Goal: Task Accomplishment & Management: Manage account settings

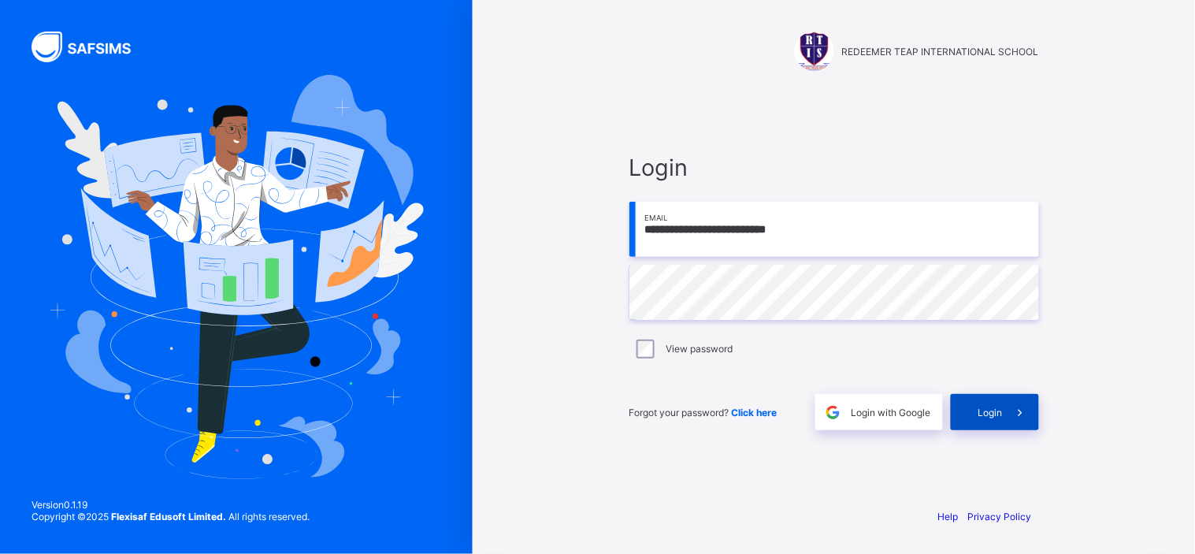
click at [991, 413] on span "Login" at bounding box center [990, 412] width 24 height 12
click at [717, 237] on input "email" at bounding box center [834, 229] width 410 height 55
type input "**********"
click at [750, 408] on span "Click here" at bounding box center [755, 412] width 46 height 12
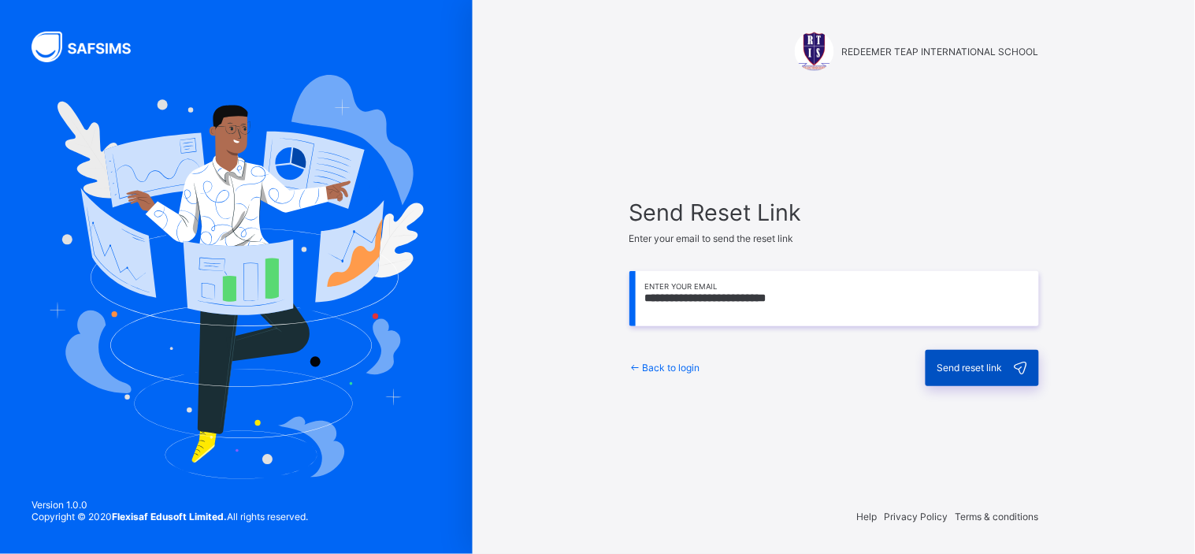
click at [969, 373] on span "Send reset link" at bounding box center [969, 368] width 65 height 12
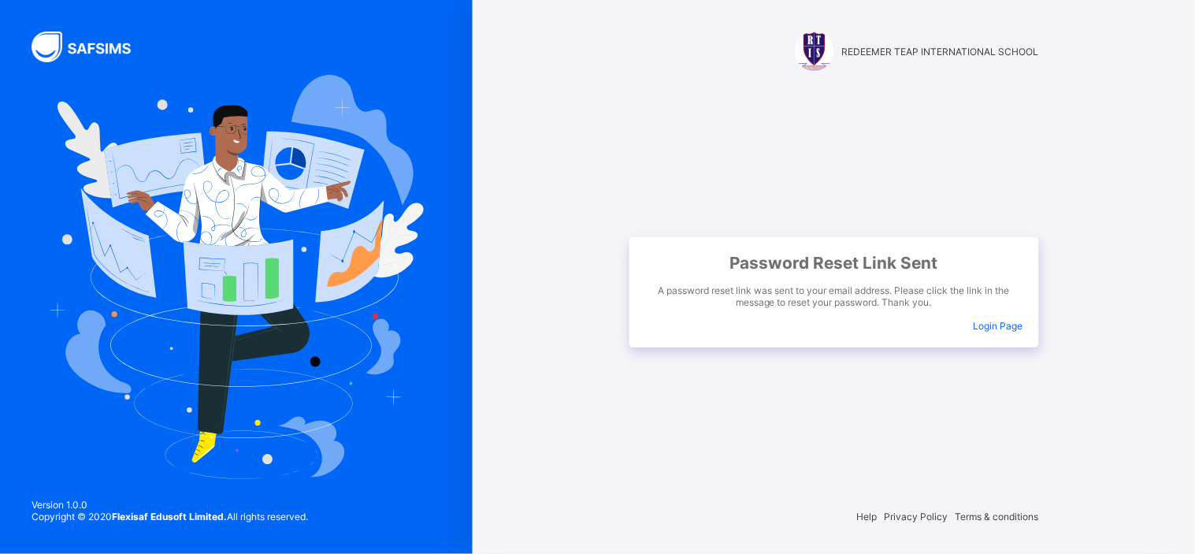
click at [1007, 327] on span "Login Page" at bounding box center [998, 326] width 50 height 12
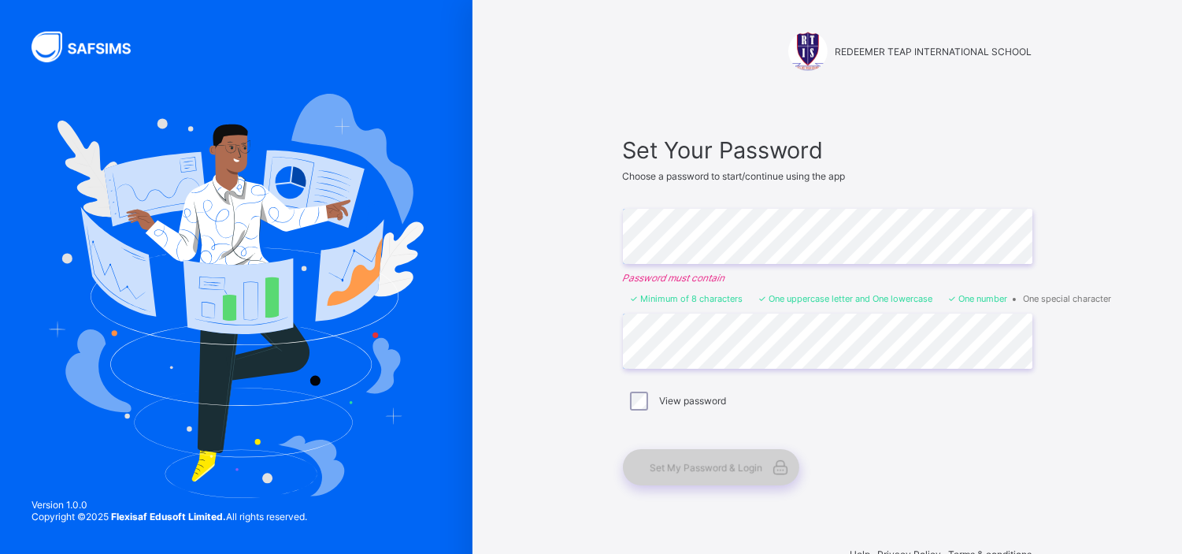
click at [707, 466] on span "Set My Password & Login" at bounding box center [707, 468] width 113 height 12
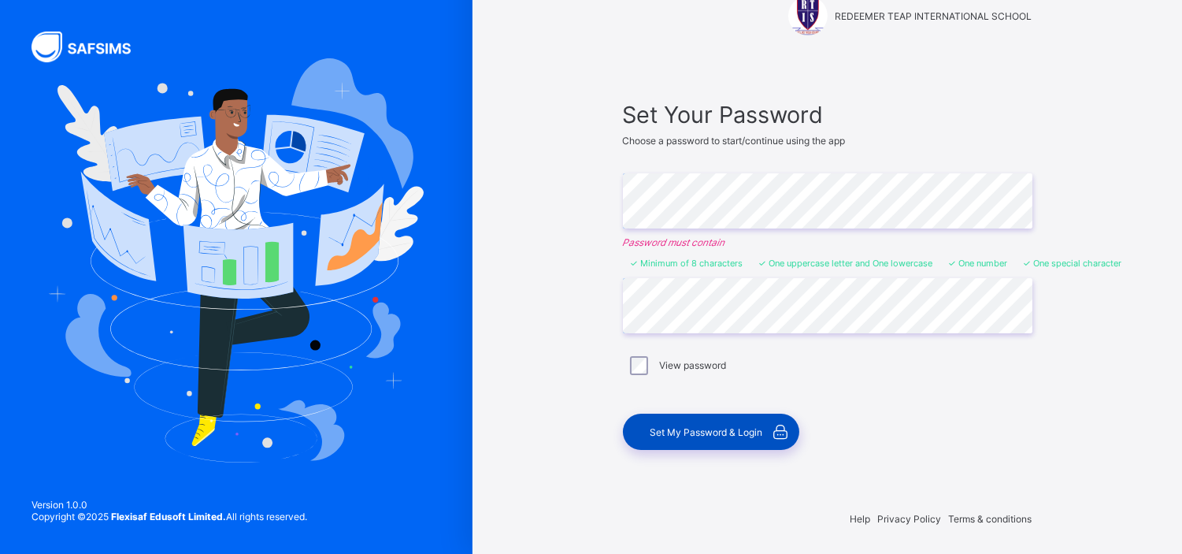
click at [685, 431] on span "Set My Password & Login" at bounding box center [707, 432] width 113 height 12
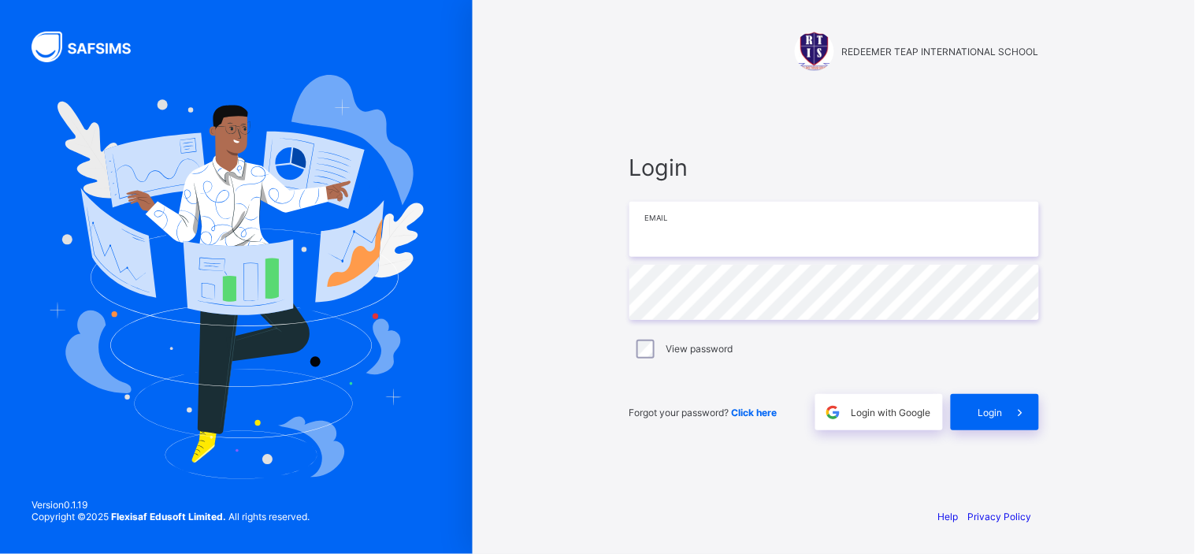
click at [727, 218] on input "email" at bounding box center [834, 229] width 410 height 55
click at [657, 231] on input "email" at bounding box center [834, 229] width 410 height 55
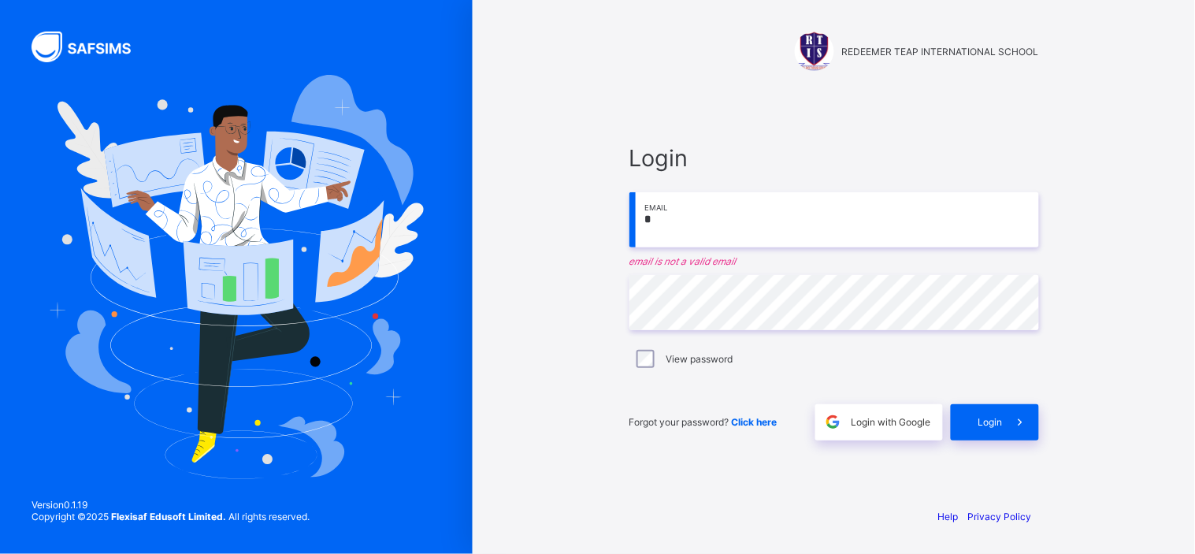
type input "**********"
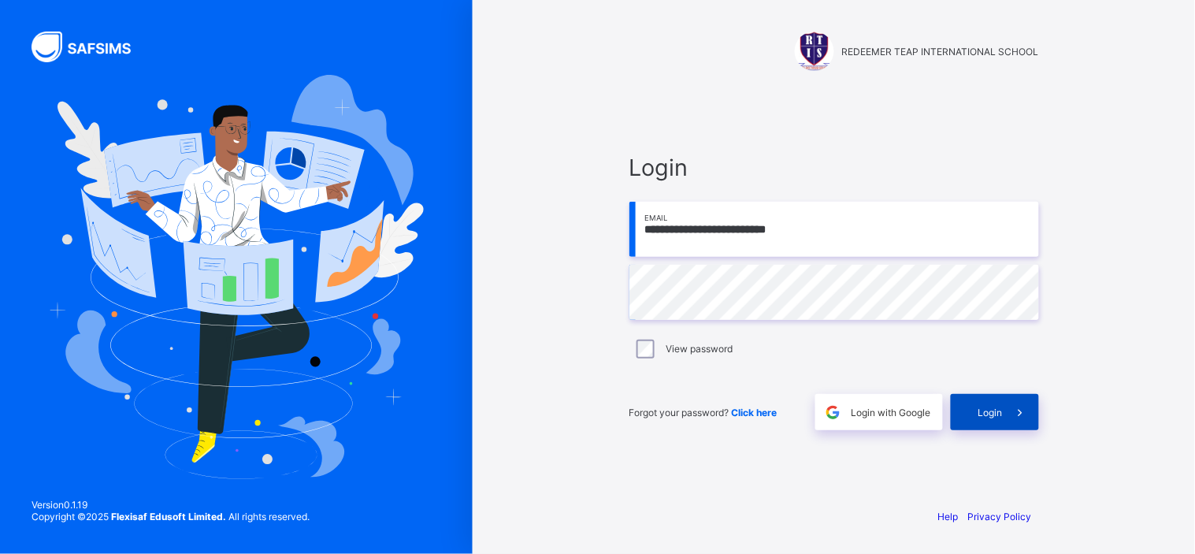
click at [996, 413] on span "Login" at bounding box center [990, 412] width 24 height 12
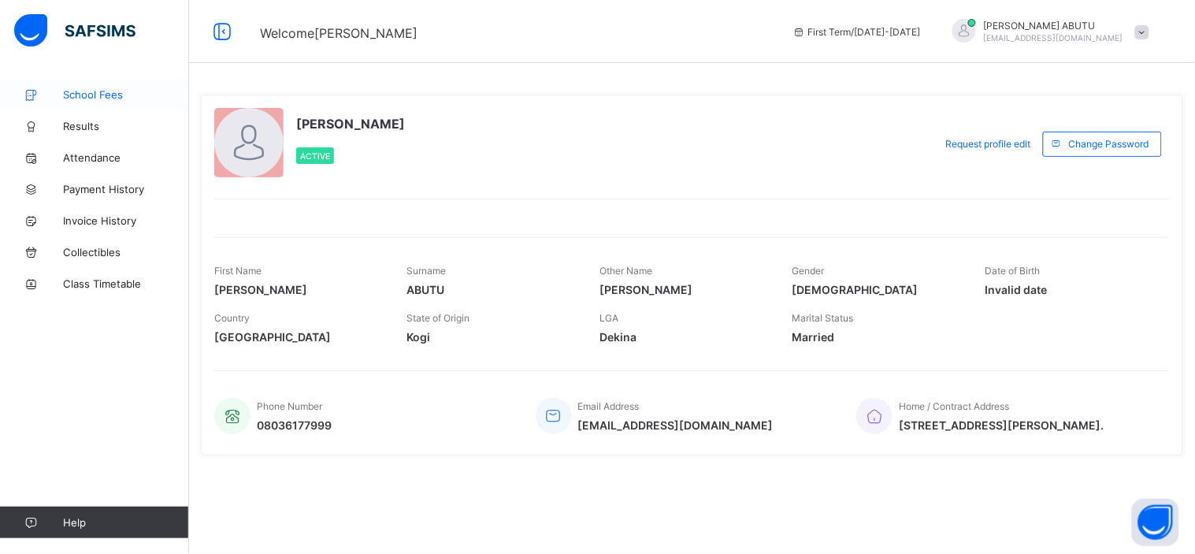
click at [106, 99] on span "School Fees" at bounding box center [126, 94] width 126 height 13
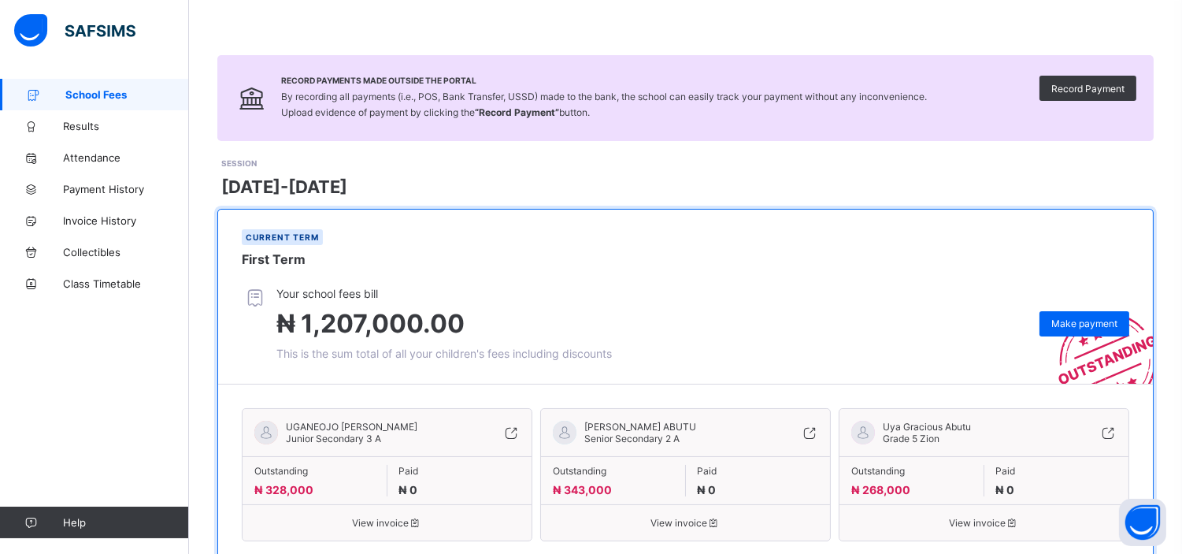
scroll to position [59, 0]
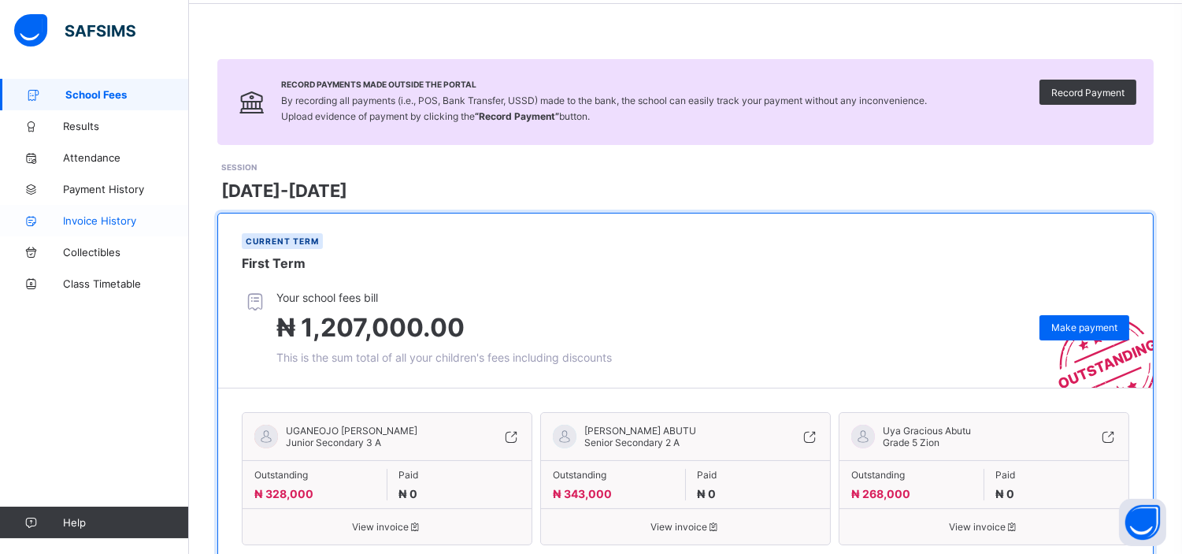
click at [113, 219] on span "Invoice History" at bounding box center [126, 220] width 126 height 13
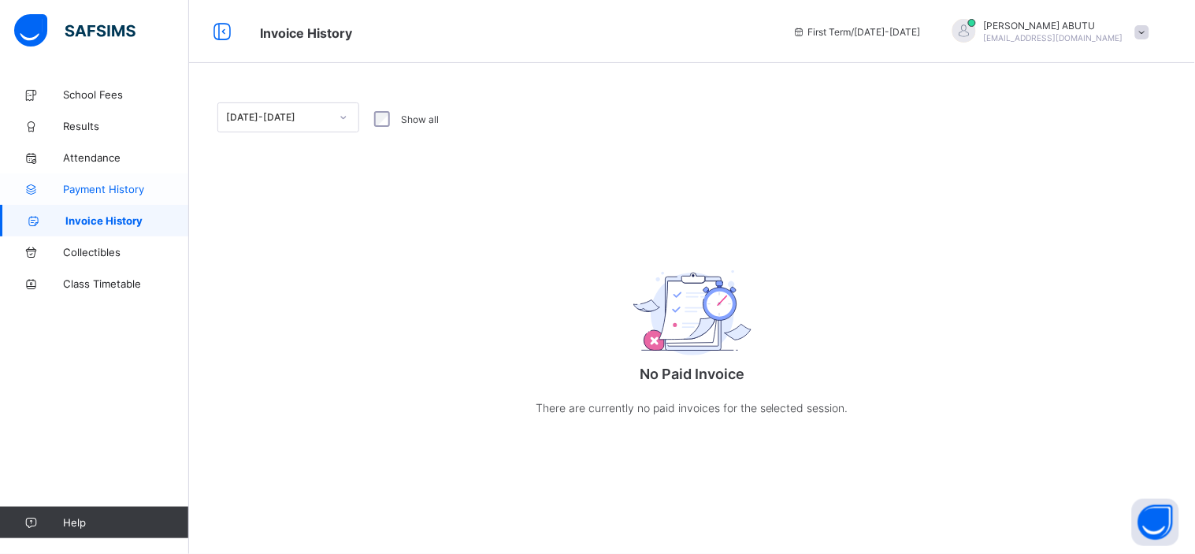
click at [97, 191] on span "Payment History" at bounding box center [126, 189] width 126 height 13
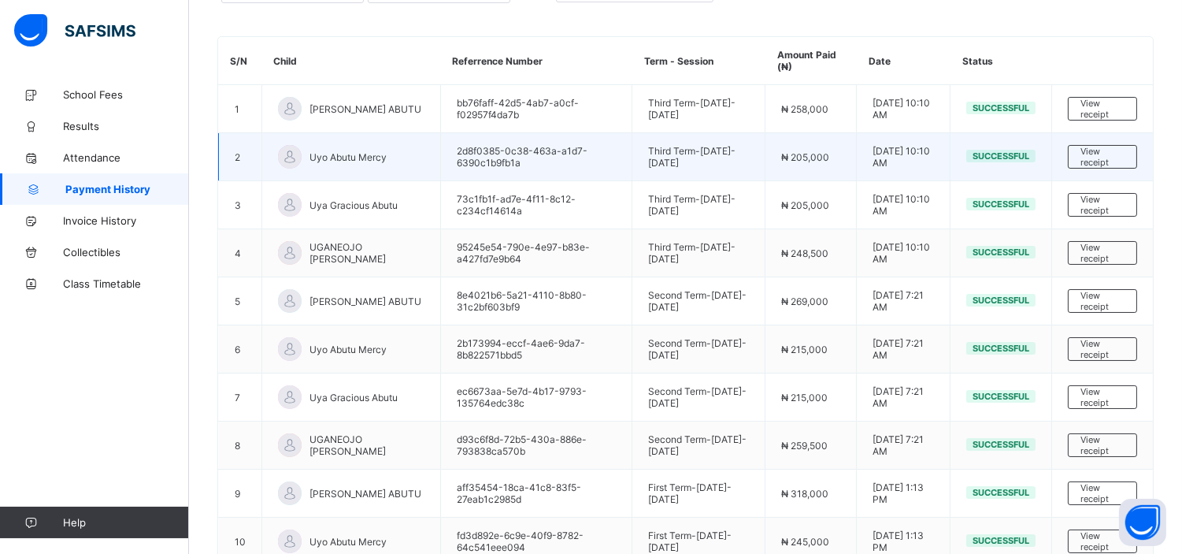
scroll to position [229, 0]
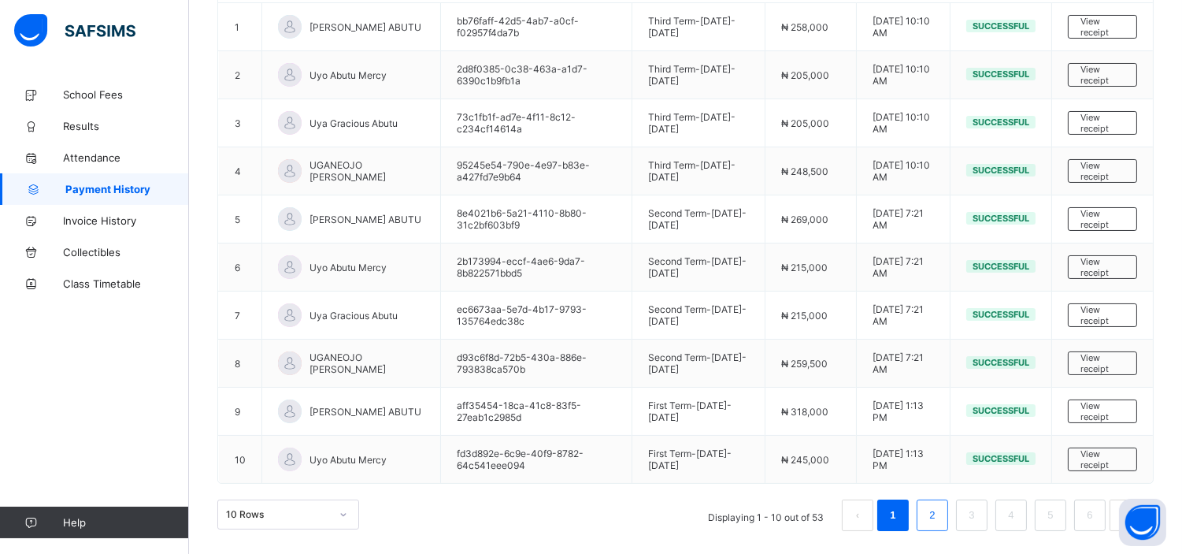
click at [940, 514] on link "2" at bounding box center [932, 515] width 15 height 20
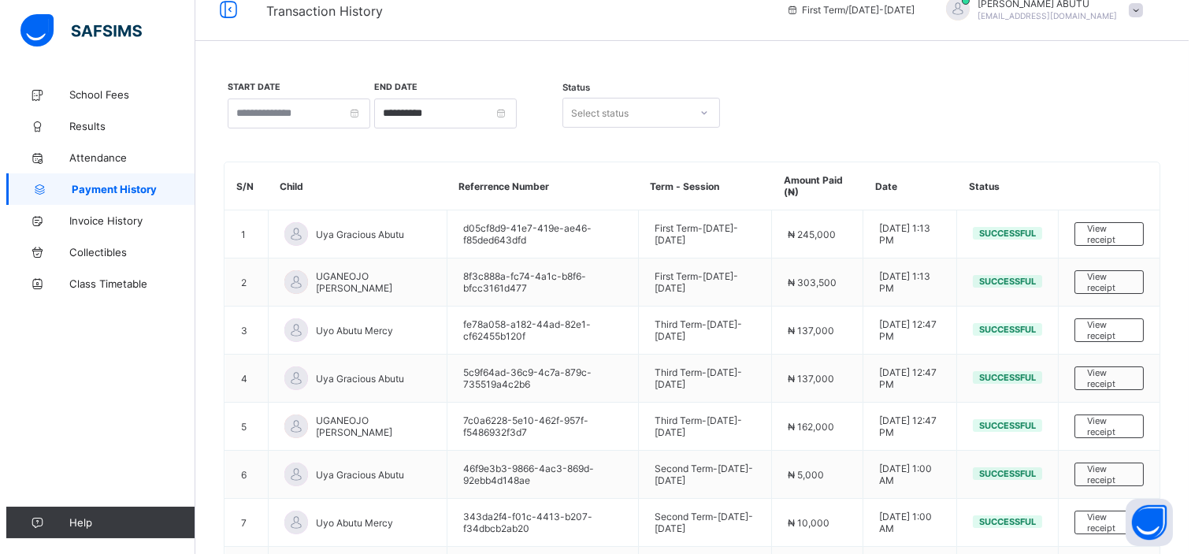
scroll to position [24, 0]
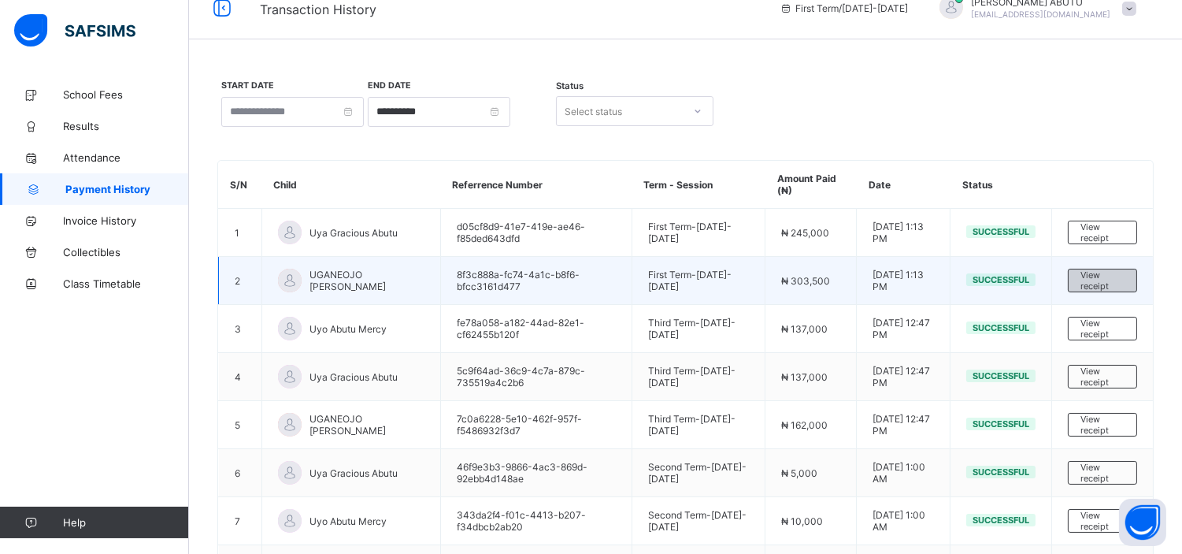
click at [1097, 277] on span "View receipt" at bounding box center [1103, 280] width 44 height 22
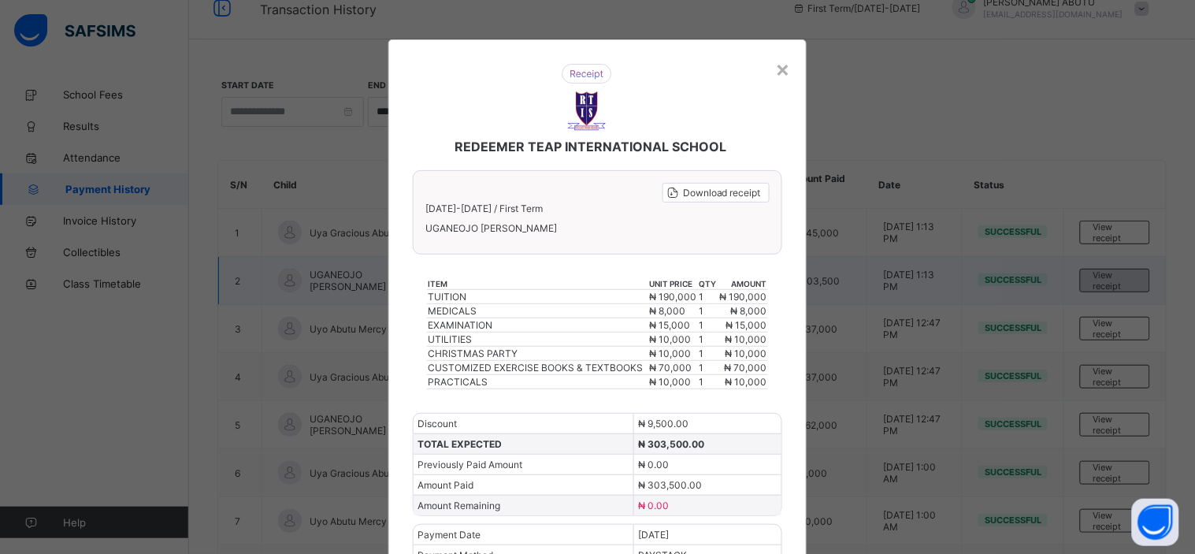
scroll to position [53, 0]
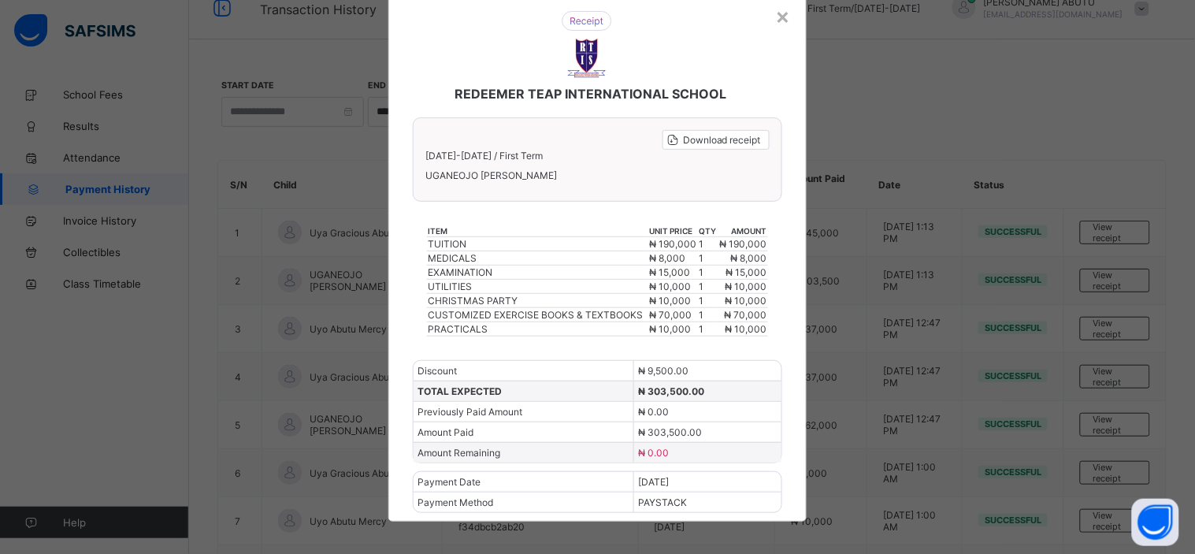
click at [1055, 130] on div "× REDEEMER TEAP INTERNATIONAL SCHOOL Download receipt [DATE]-[DATE] / First Ter…" at bounding box center [597, 277] width 1195 height 554
click at [734, 138] on span "Download receipt" at bounding box center [722, 140] width 78 height 12
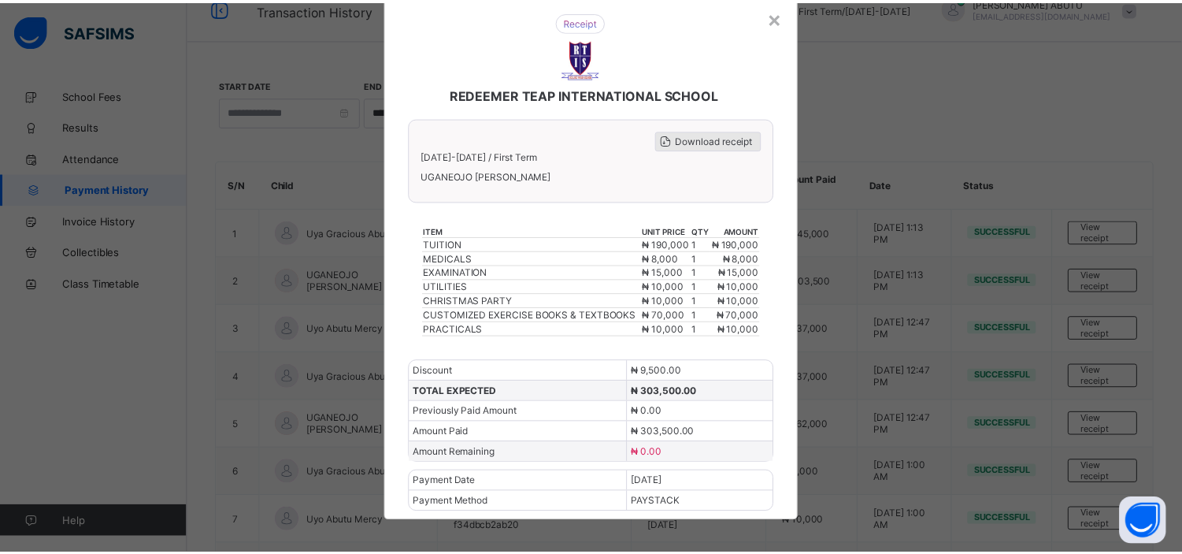
scroll to position [0, 0]
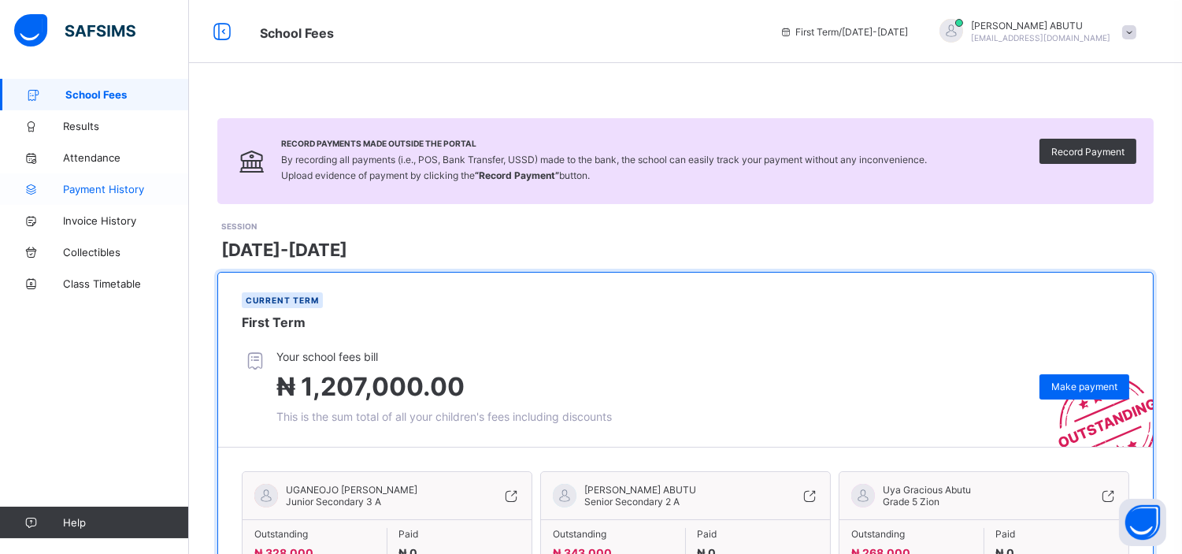
click at [91, 185] on span "Payment History" at bounding box center [126, 189] width 126 height 13
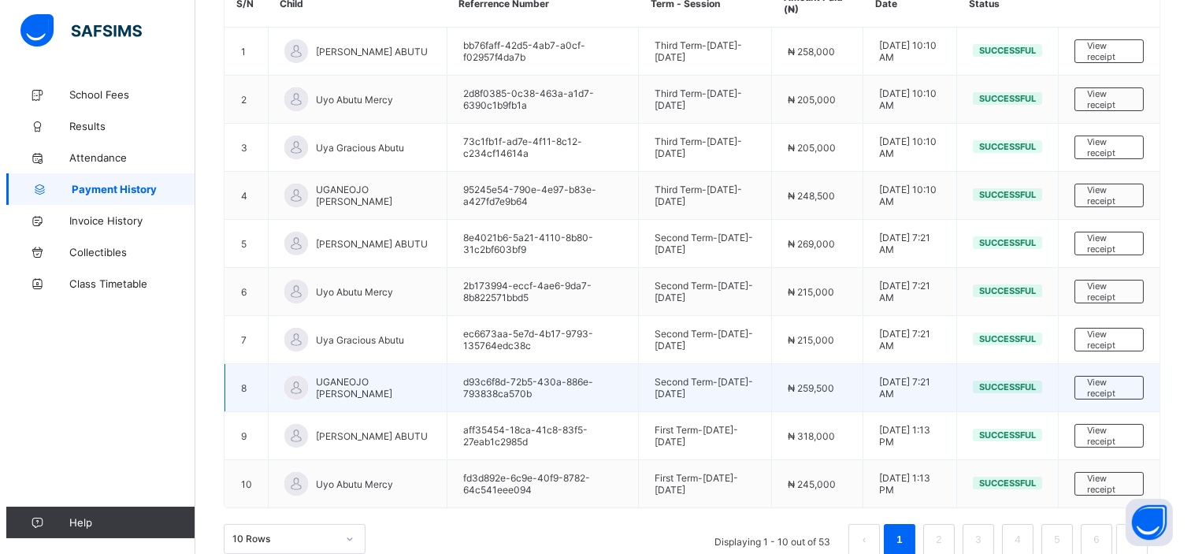
scroll to position [131, 0]
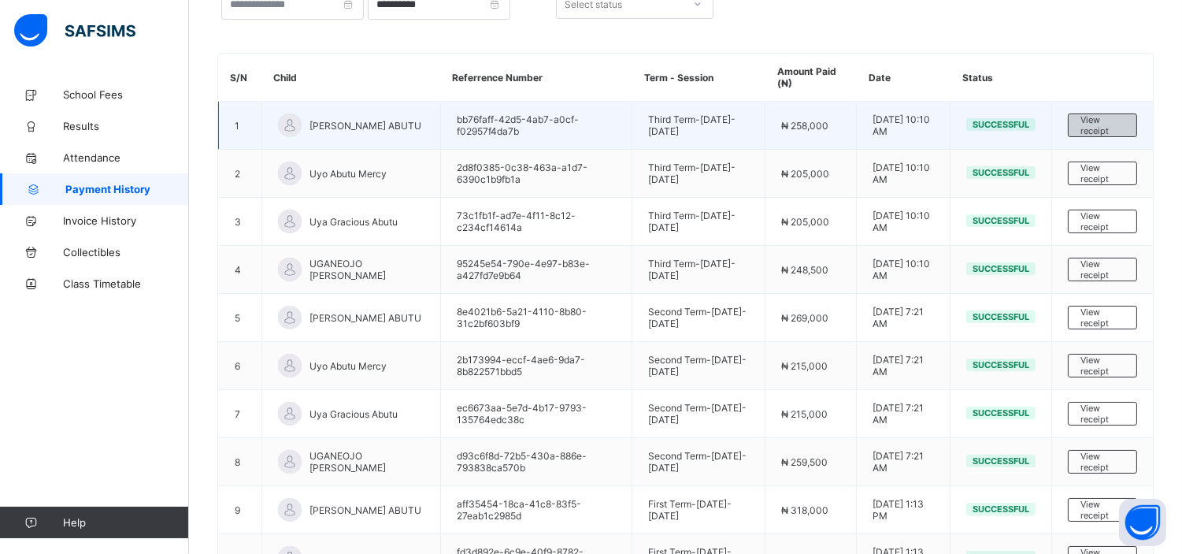
click at [1099, 117] on span "View receipt" at bounding box center [1103, 125] width 44 height 22
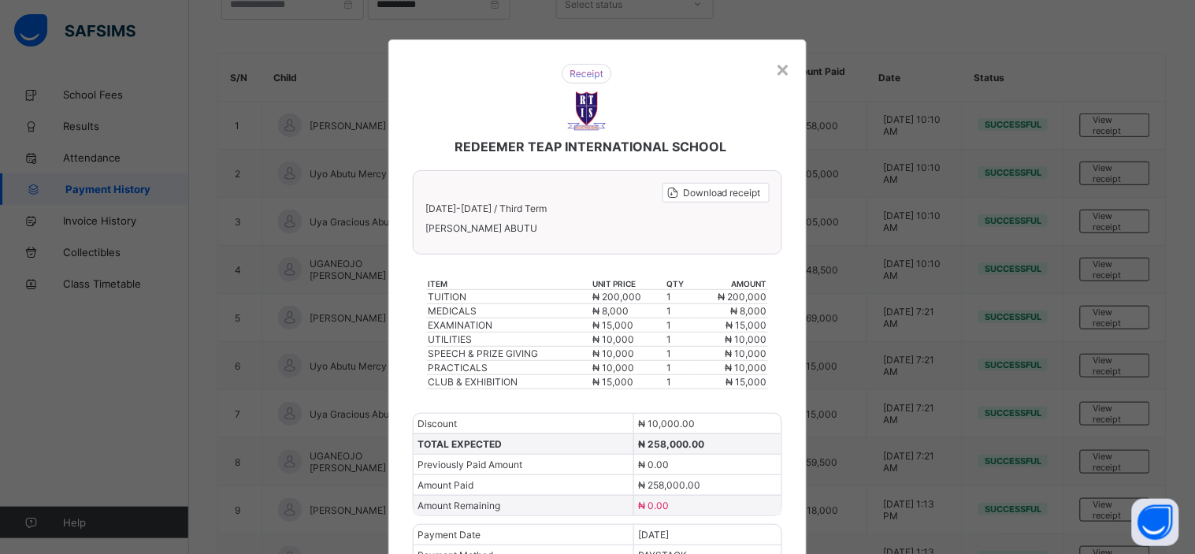
click at [789, 513] on div "REDEEMER TEAP INTERNATIONAL SCHOOL Download receipt [DATE]-[DATE] / Third Term …" at bounding box center [597, 306] width 418 height 535
drag, startPoint x: 657, startPoint y: 300, endPoint x: 641, endPoint y: 295, distance: 16.7
click at [780, 69] on div "×" at bounding box center [783, 68] width 15 height 27
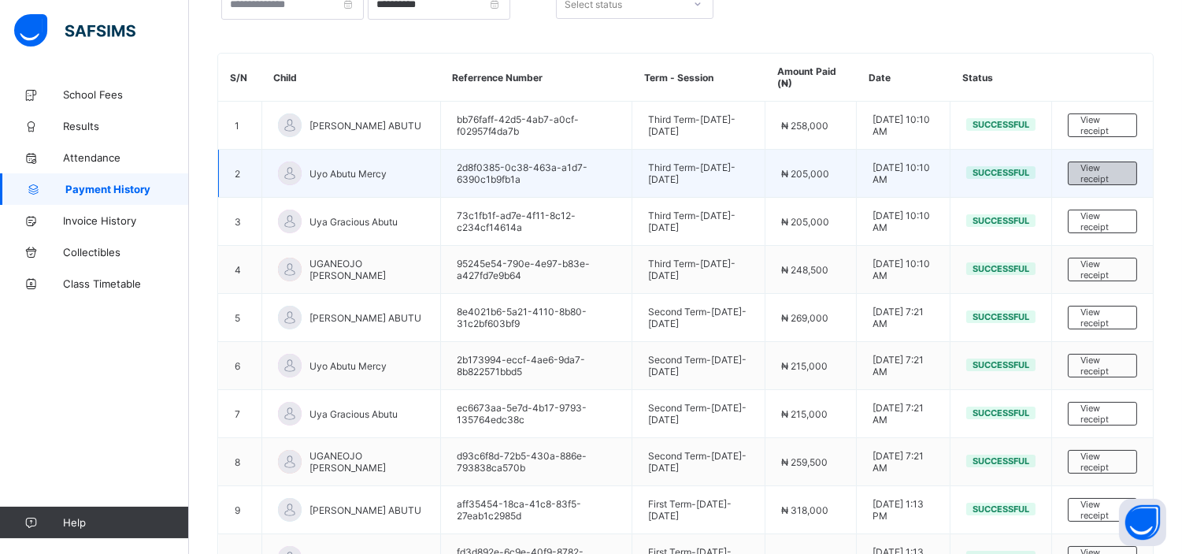
click at [1110, 169] on span "View receipt" at bounding box center [1103, 173] width 44 height 22
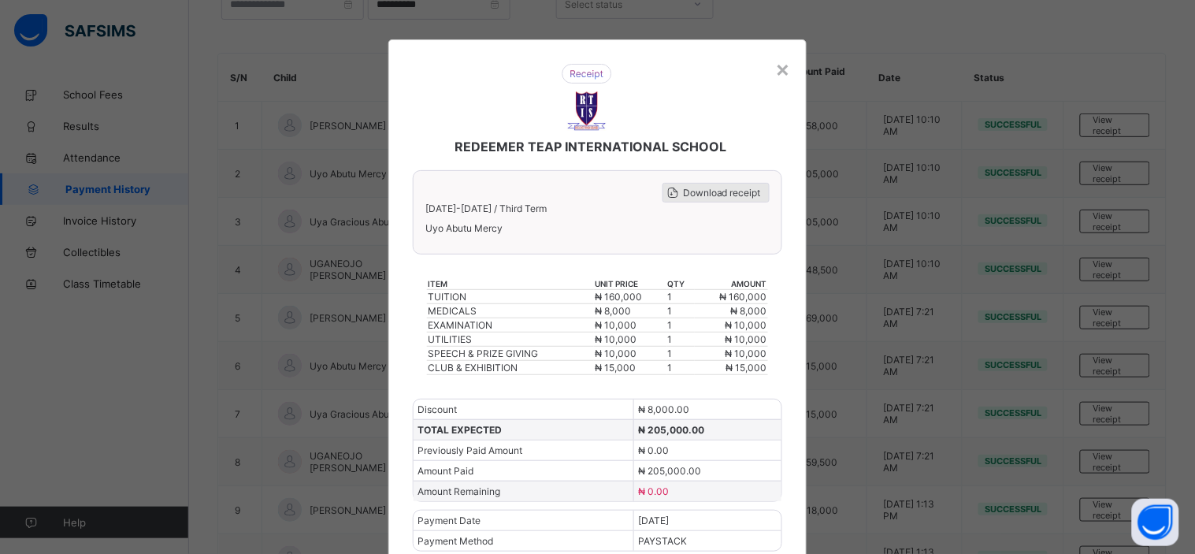
click at [723, 194] on span "Download receipt" at bounding box center [722, 193] width 78 height 12
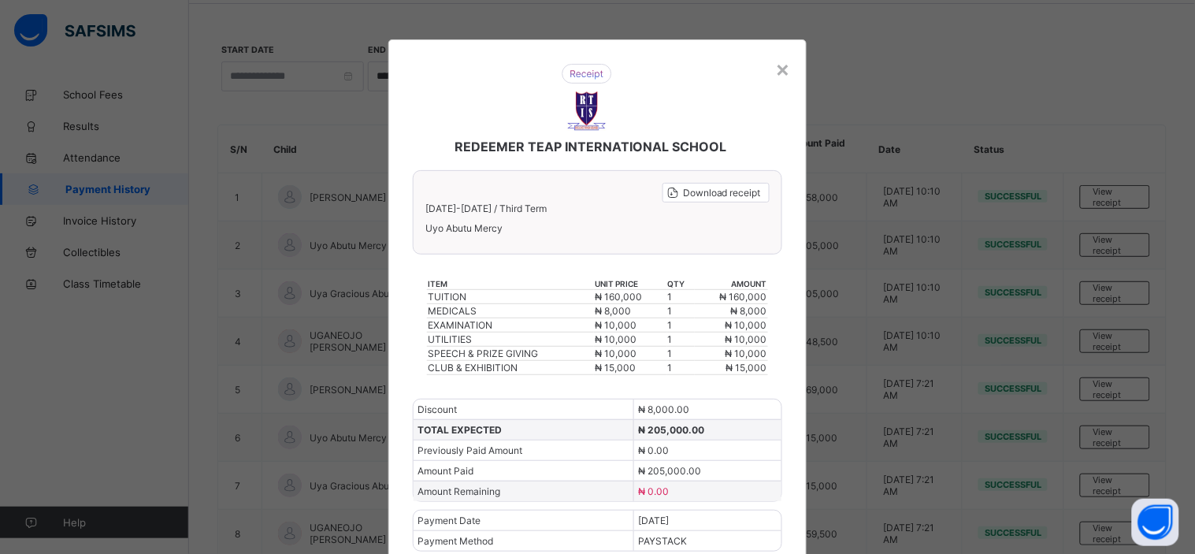
click at [643, 332] on td "₦ 10,000" at bounding box center [630, 339] width 72 height 14
click at [710, 422] on div "TOTAL EXPECTED ₦ 205,000.00" at bounding box center [597, 429] width 368 height 20
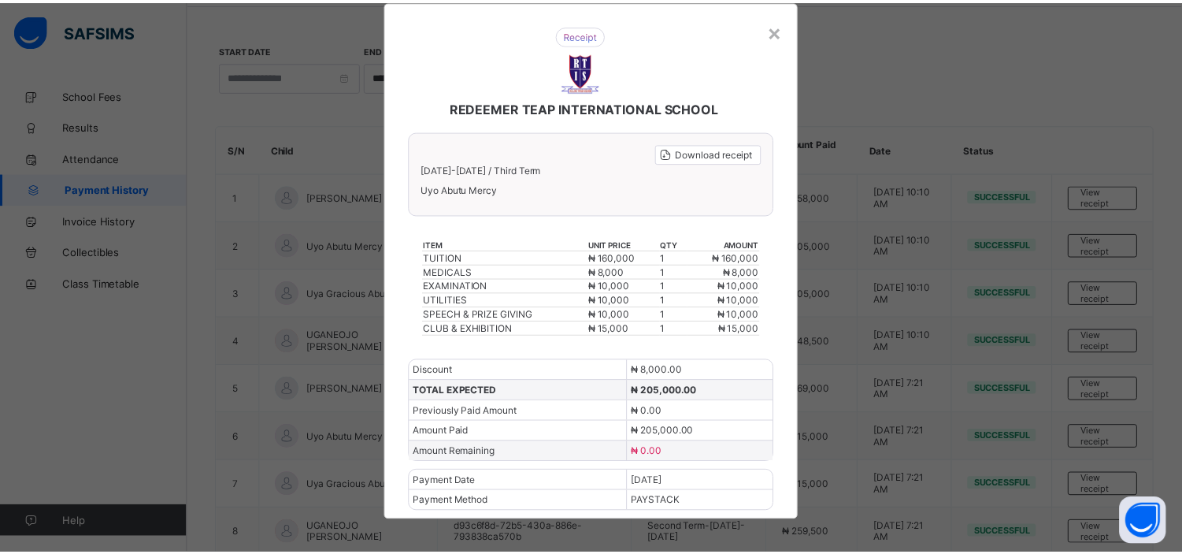
scroll to position [0, 0]
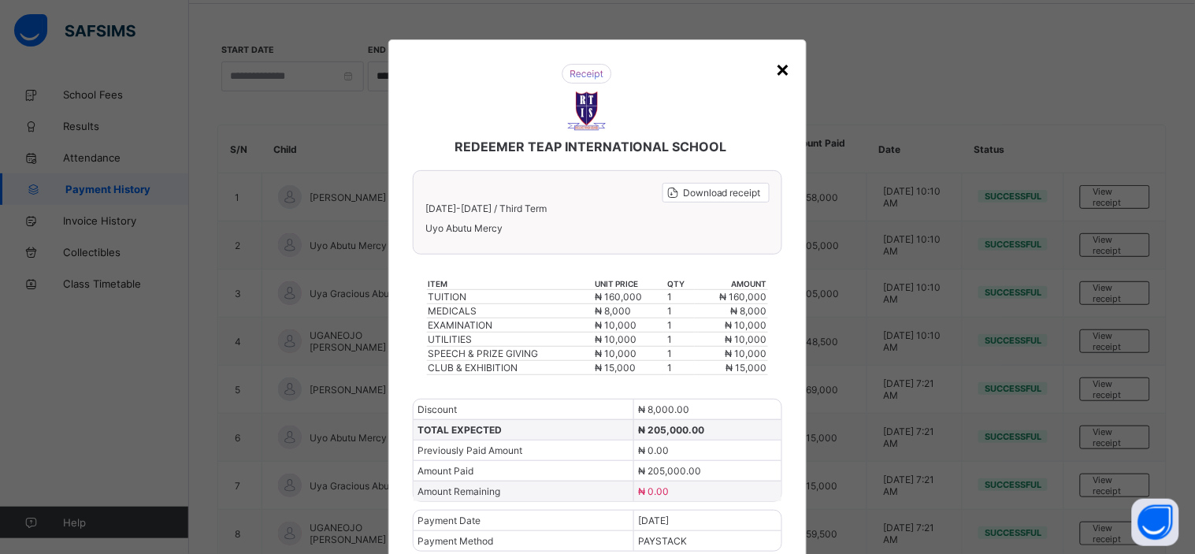
click at [786, 69] on div "×" at bounding box center [783, 68] width 15 height 27
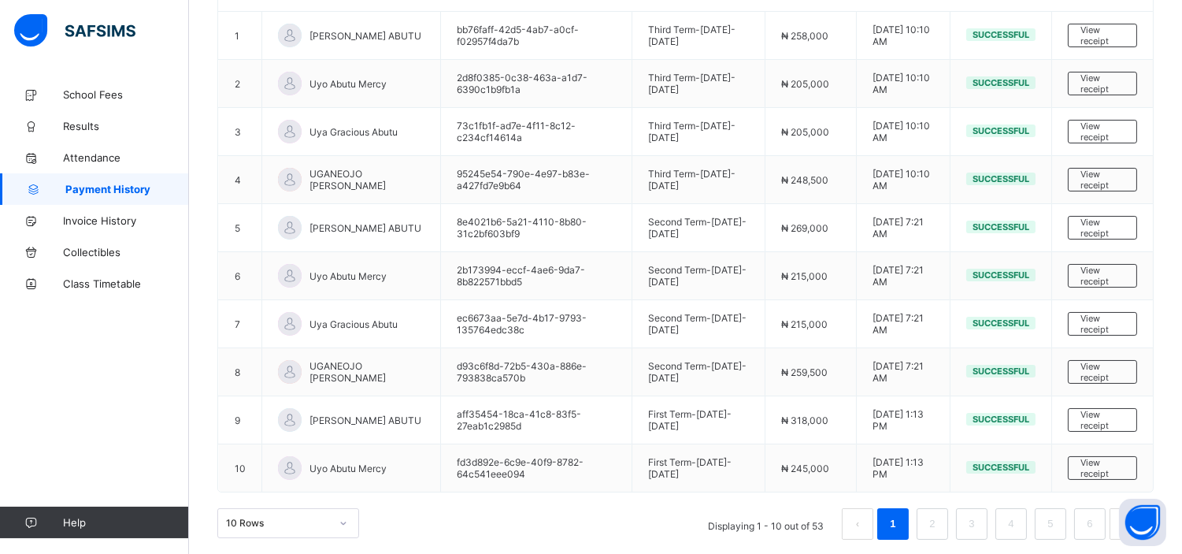
scroll to position [229, 0]
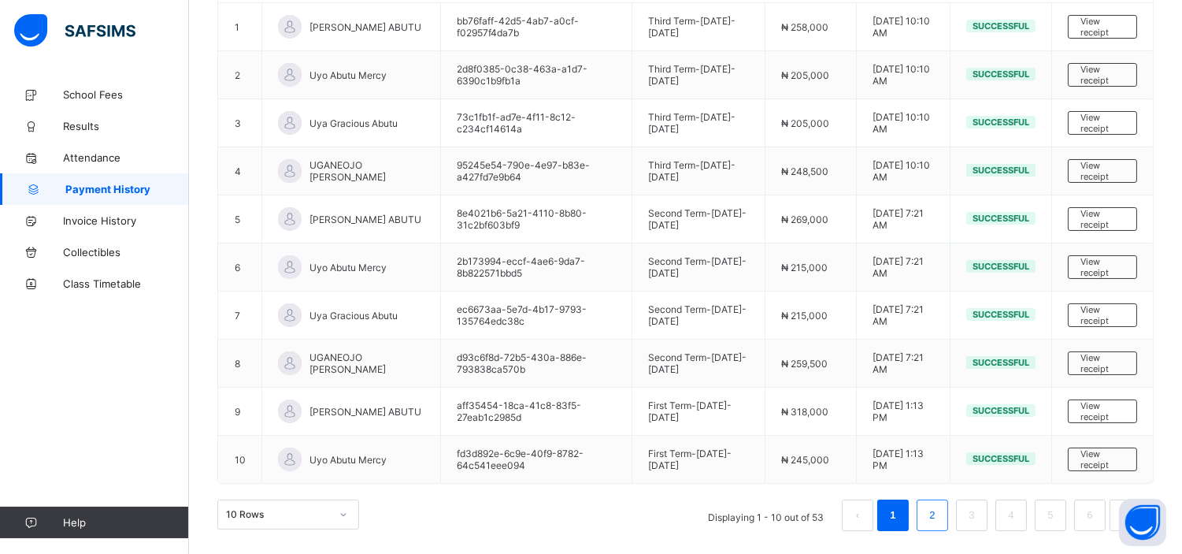
click at [940, 507] on link "2" at bounding box center [932, 515] width 15 height 20
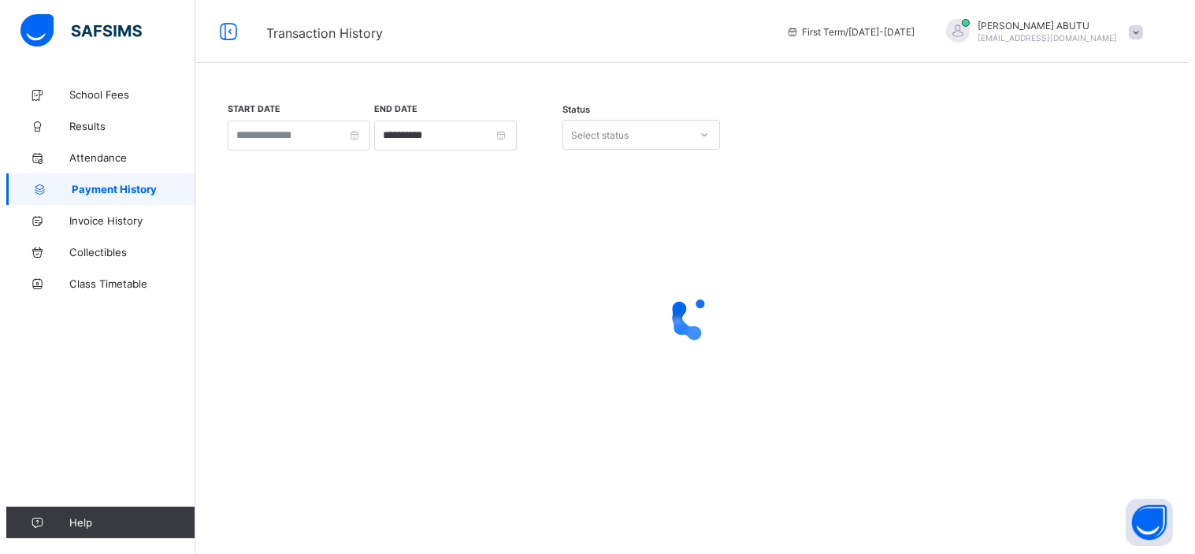
scroll to position [0, 0]
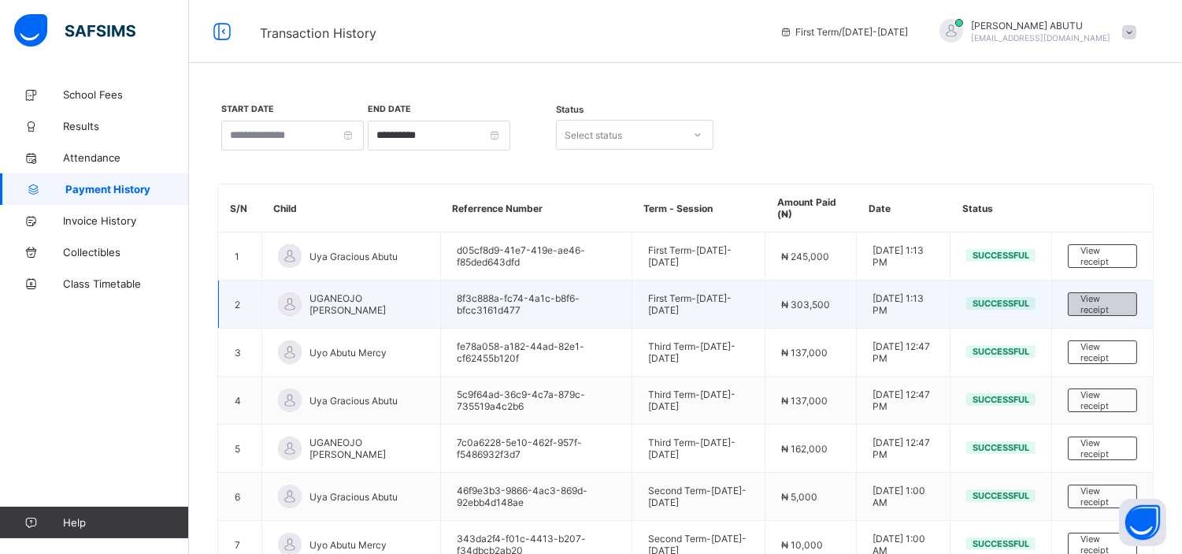
click at [1096, 300] on span "View receipt" at bounding box center [1103, 304] width 44 height 22
